Goal: Book appointment/travel/reservation

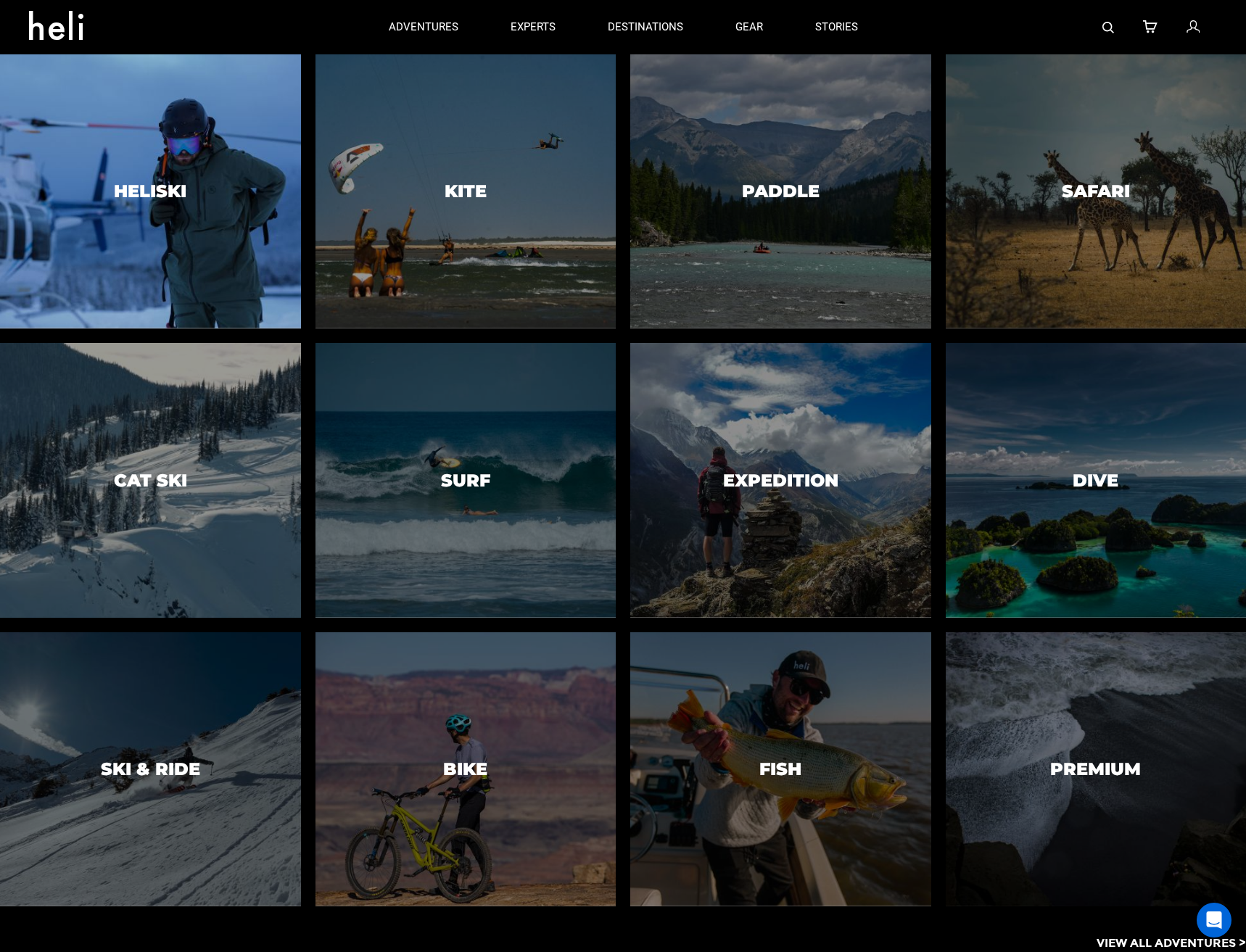
click at [199, 193] on div at bounding box center [151, 191] width 307 height 280
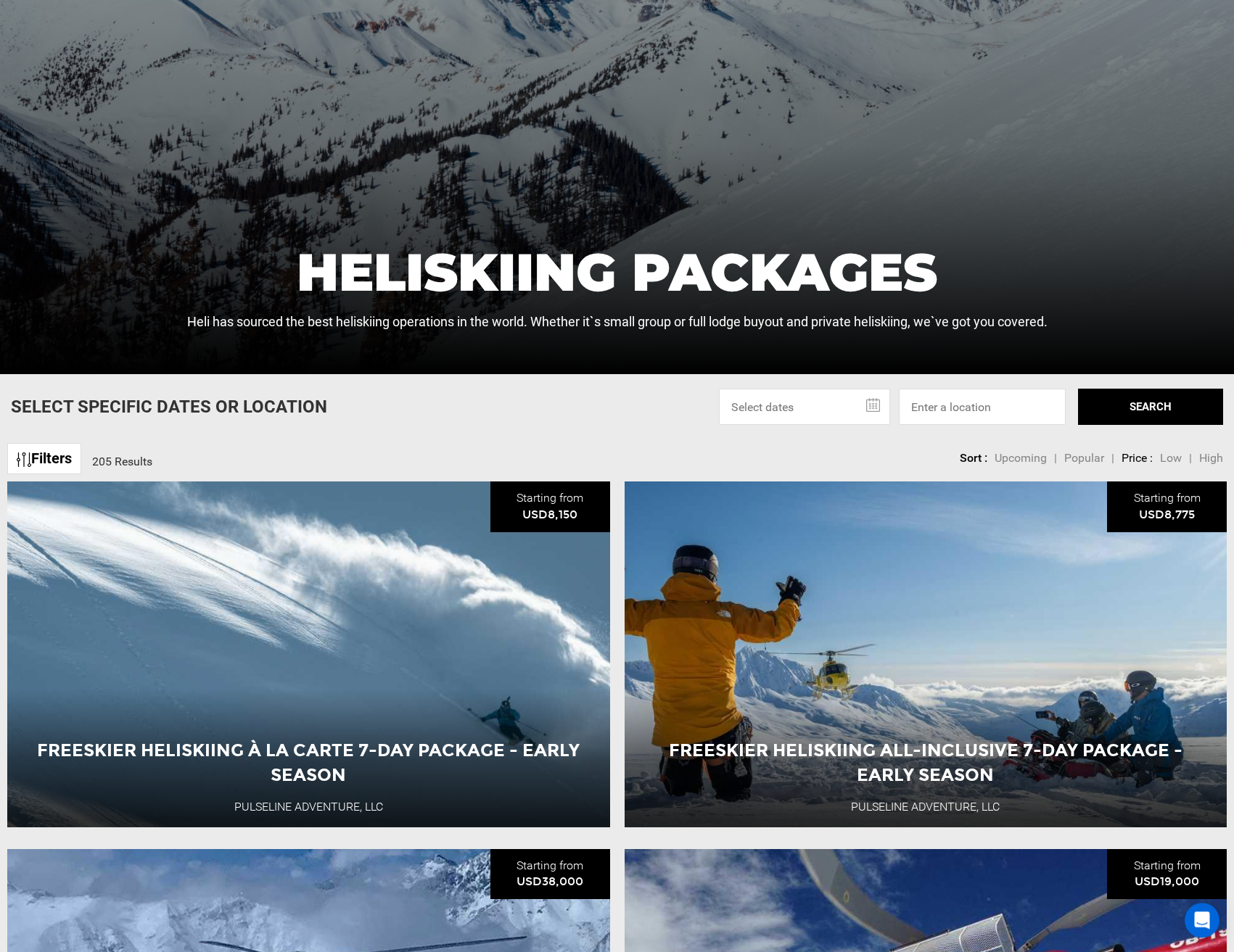
scroll to position [444, 0]
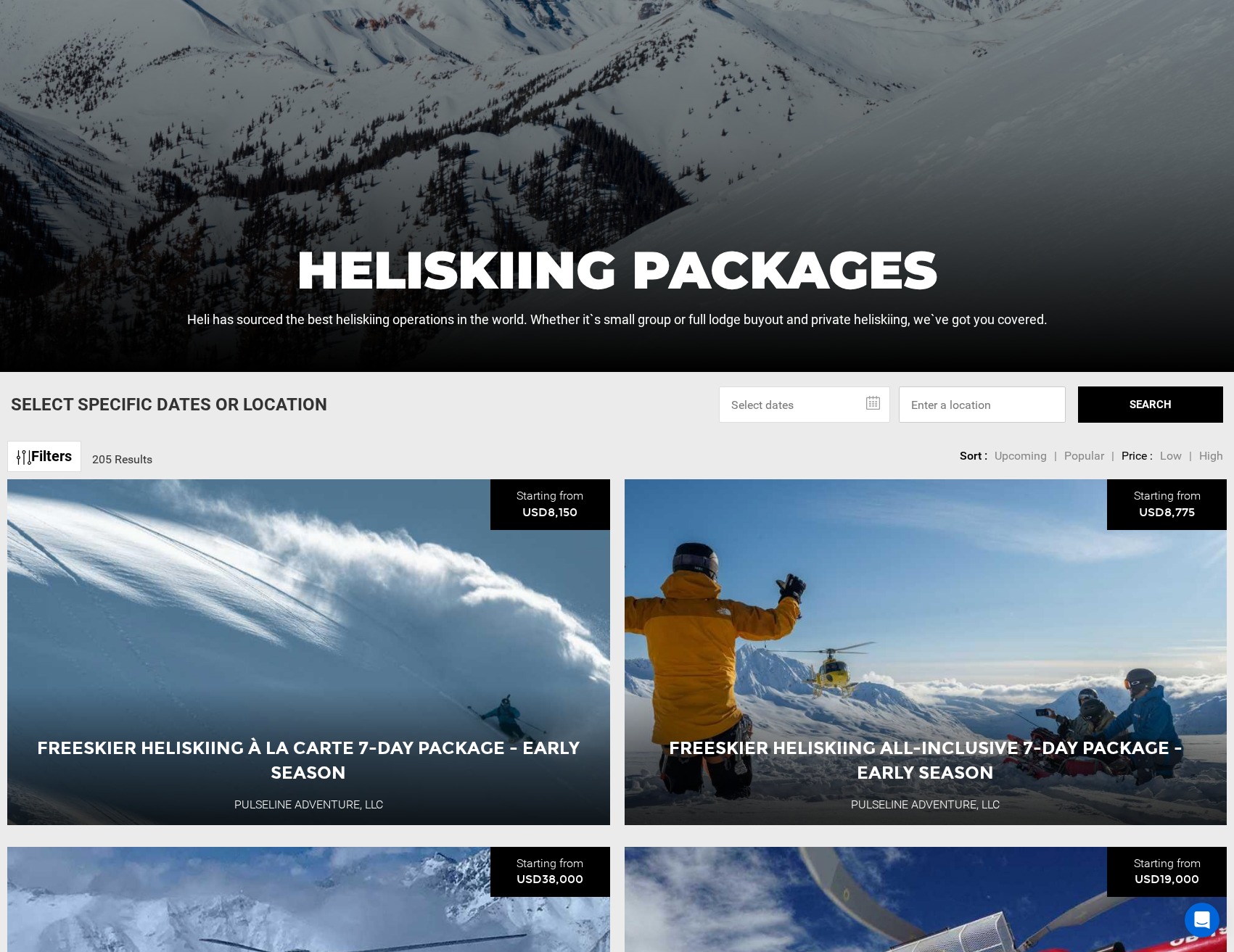
click at [948, 412] on input at bounding box center [982, 405] width 167 height 36
click at [812, 413] on input "text" at bounding box center [804, 405] width 171 height 36
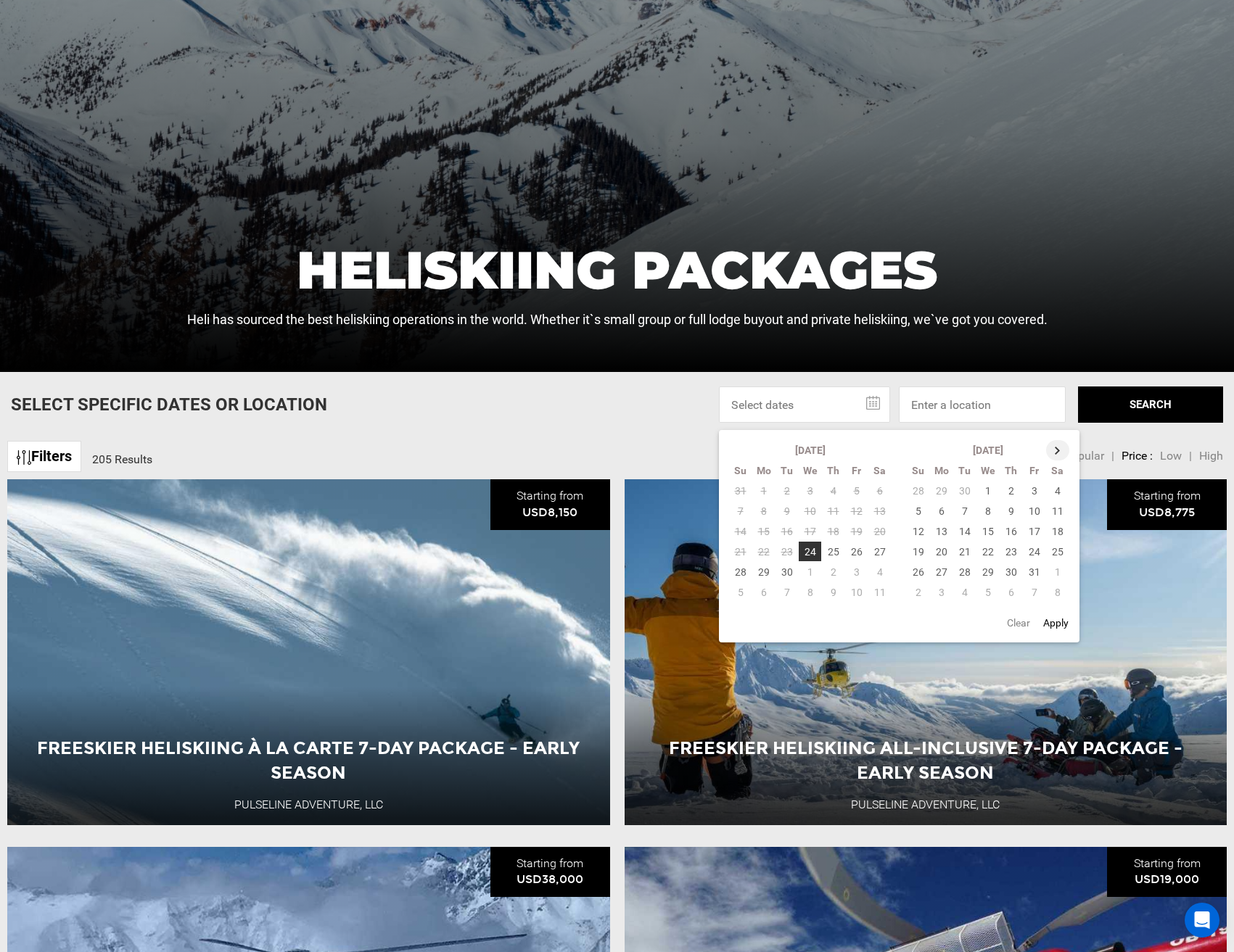
click at [1067, 446] on th at bounding box center [1058, 450] width 23 height 20
click at [1067, 446] on th at bounding box center [1059, 450] width 23 height 20
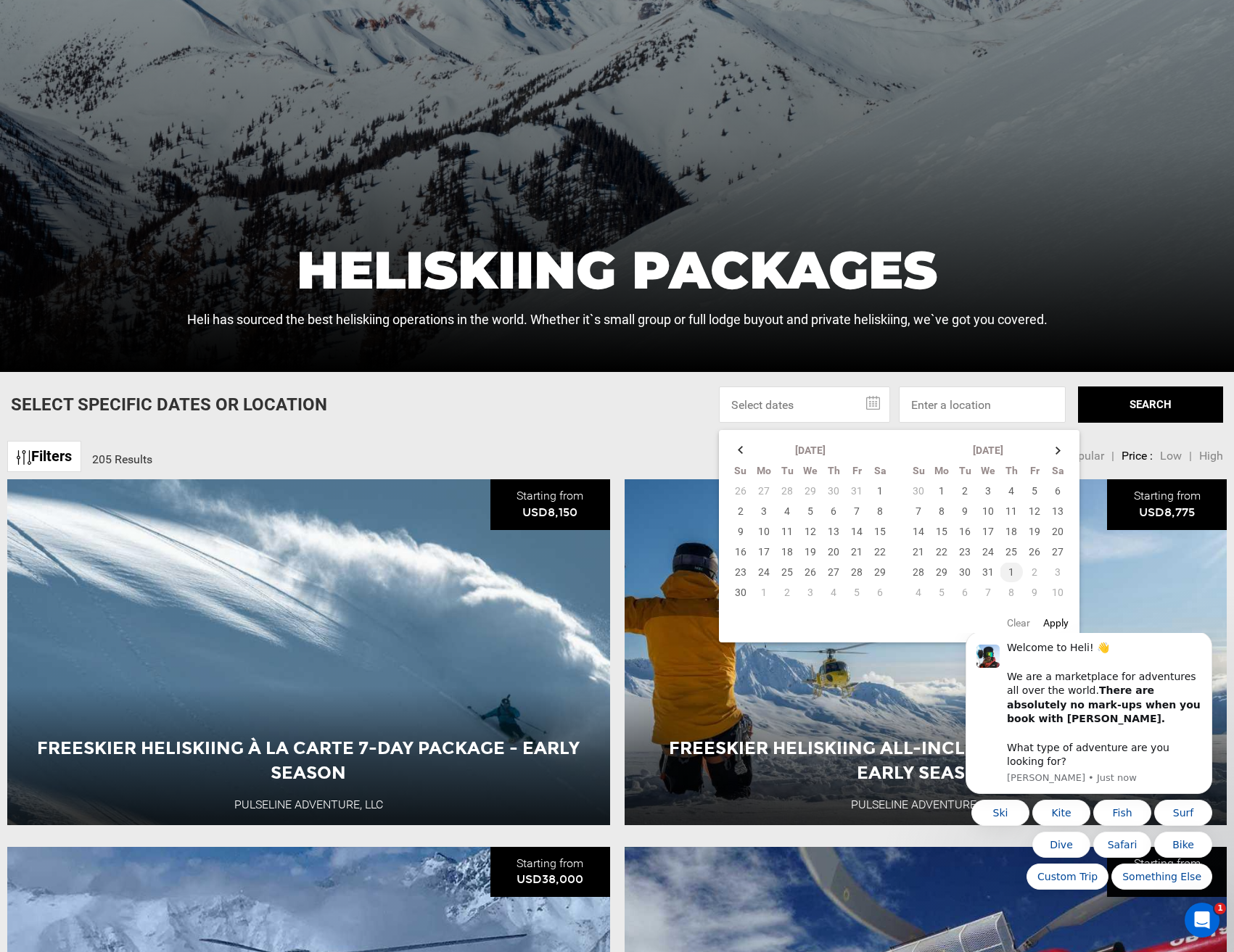
click at [1013, 569] on td "1" at bounding box center [1011, 572] width 23 height 20
click at [736, 516] on td "4" at bounding box center [741, 511] width 24 height 20
click at [1186, 458] on ul "Sort : Upcoming | Popular | Price : Low | High" at bounding box center [1091, 456] width 263 height 17
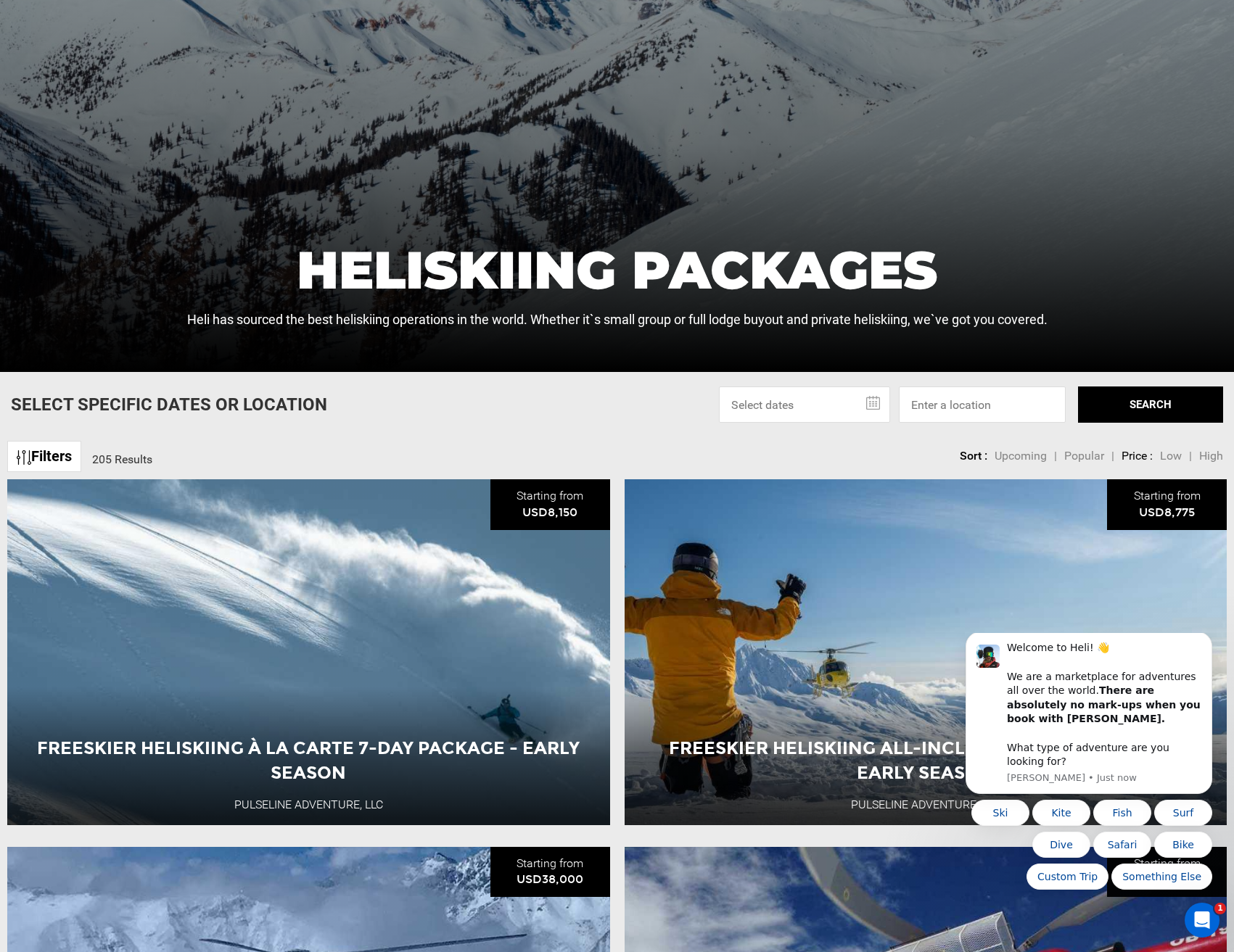
click at [1032, 461] on span "Upcoming" at bounding box center [1021, 455] width 52 height 14
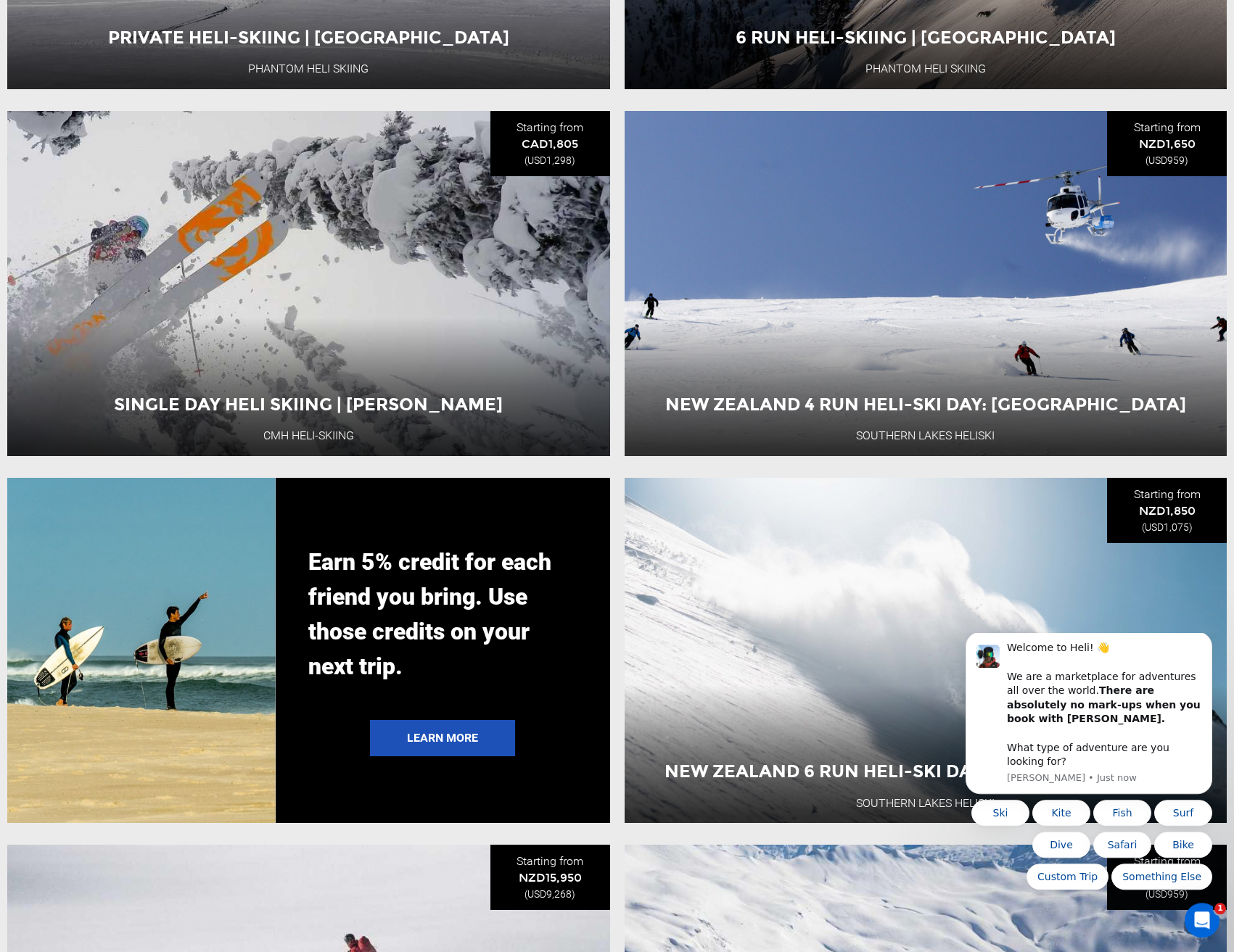
scroll to position [3033, 0]
